Goal: Check status: Check status

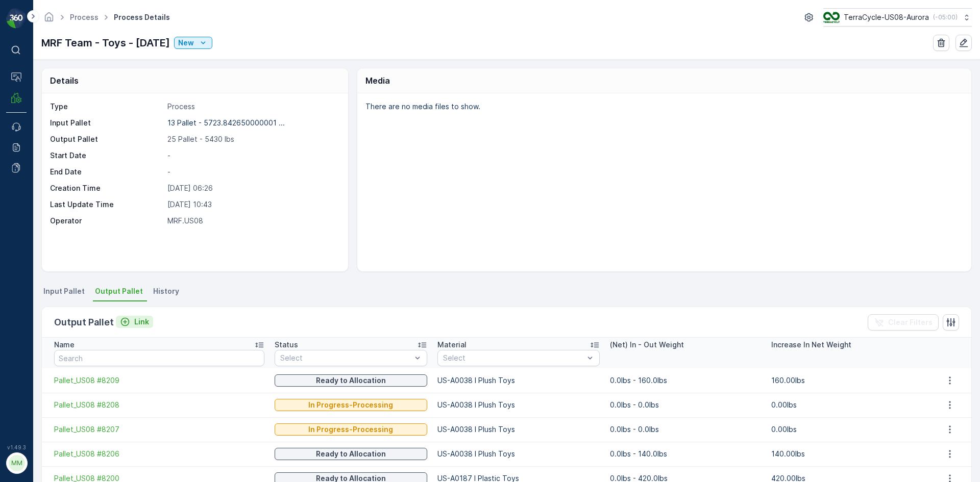
click at [142, 326] on p "Link" at bounding box center [141, 322] width 15 height 10
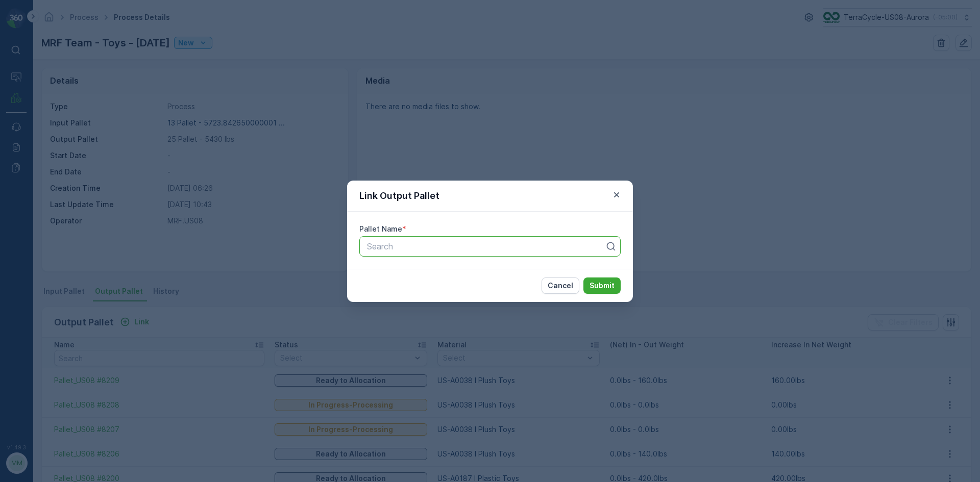
click at [412, 248] on div at bounding box center [486, 246] width 240 height 9
type input "8216"
click at [583, 278] on button "Submit" at bounding box center [601, 286] width 37 height 16
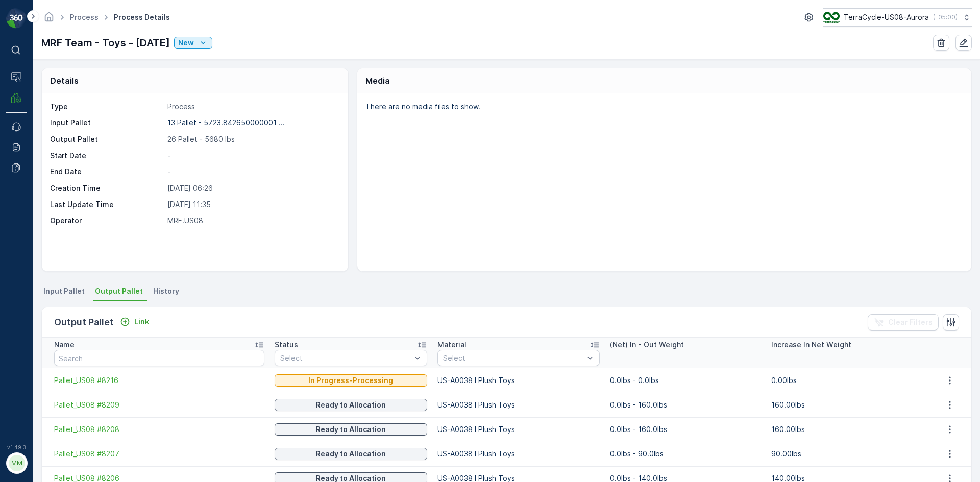
click at [154, 325] on div "Output Pallet Link Clear Filters" at bounding box center [506, 322] width 929 height 31
click at [141, 326] on p "Link" at bounding box center [141, 322] width 15 height 10
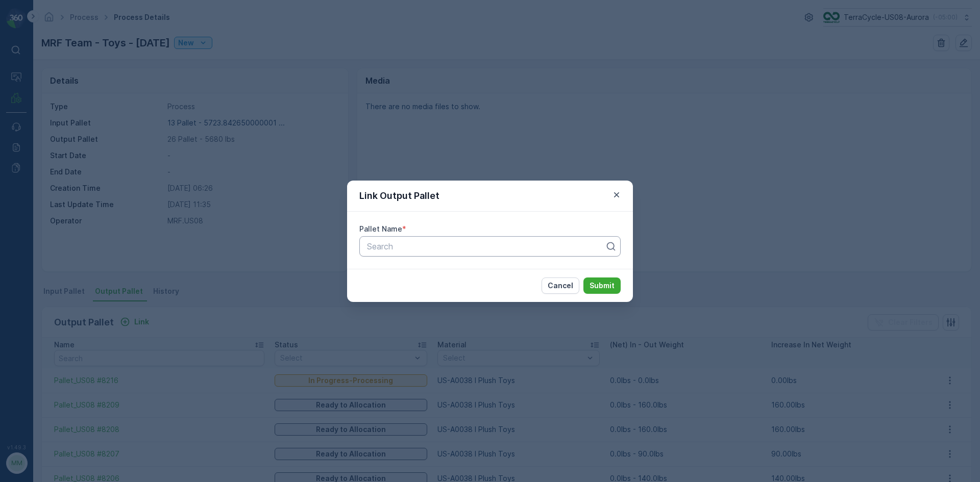
click at [418, 248] on div at bounding box center [486, 246] width 240 height 9
type input "8215"
click at [583, 278] on button "Submit" at bounding box center [601, 286] width 37 height 16
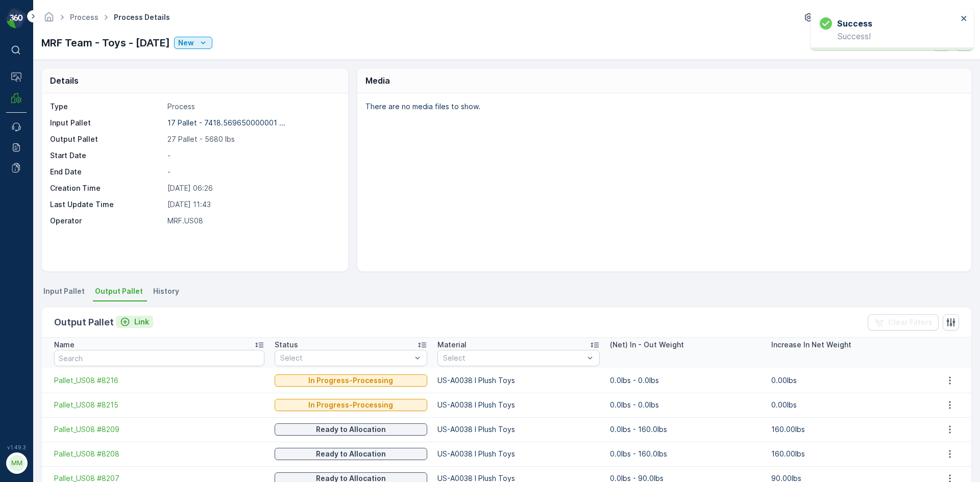
click at [139, 323] on p "Link" at bounding box center [141, 322] width 15 height 10
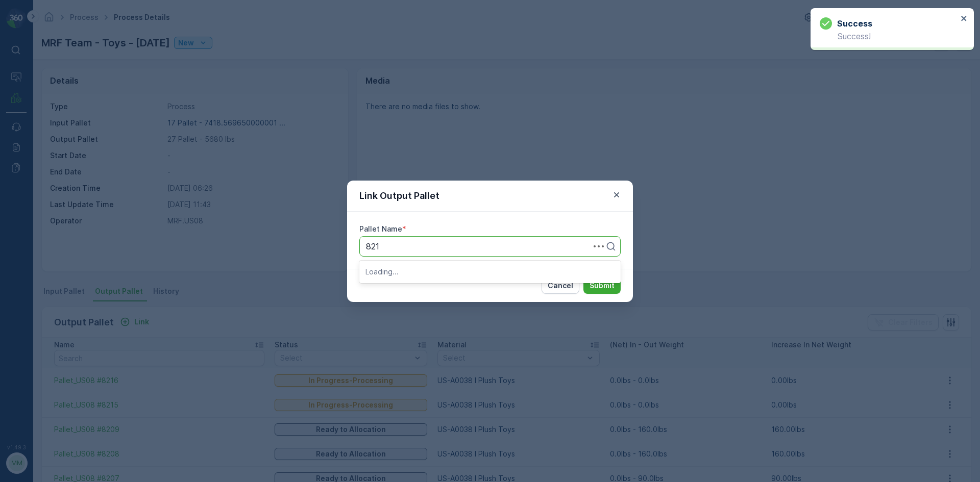
type input "8214"
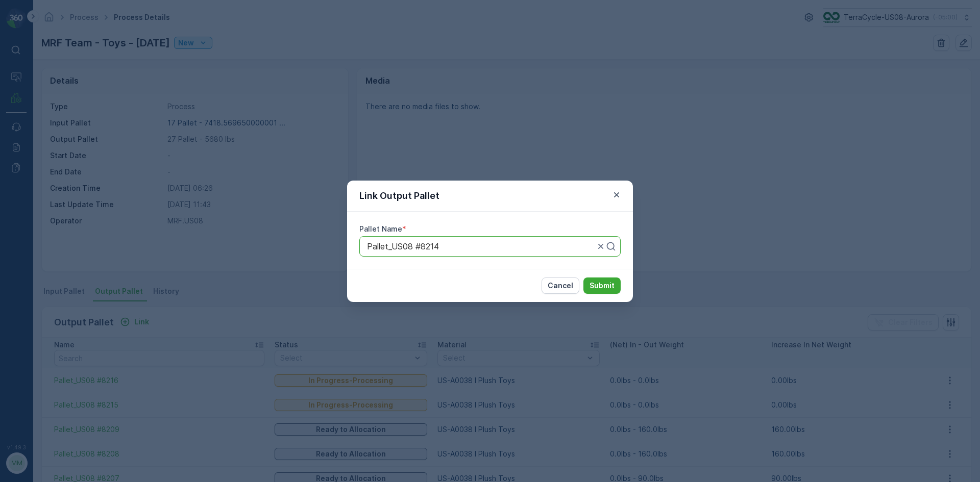
click at [583, 278] on button "Submit" at bounding box center [601, 286] width 37 height 16
